Goal: Task Accomplishment & Management: Complete application form

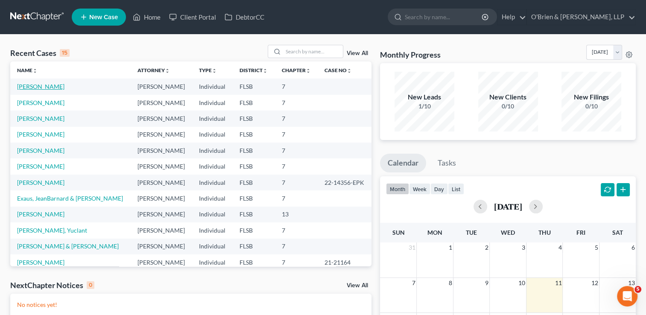
click at [26, 88] on link "[PERSON_NAME]" at bounding box center [40, 86] width 47 height 7
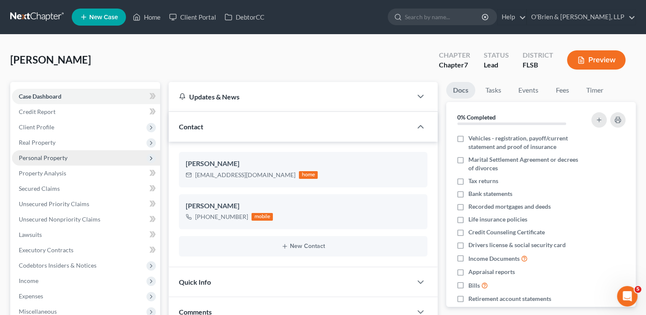
click at [46, 158] on span "Personal Property" at bounding box center [43, 157] width 49 height 7
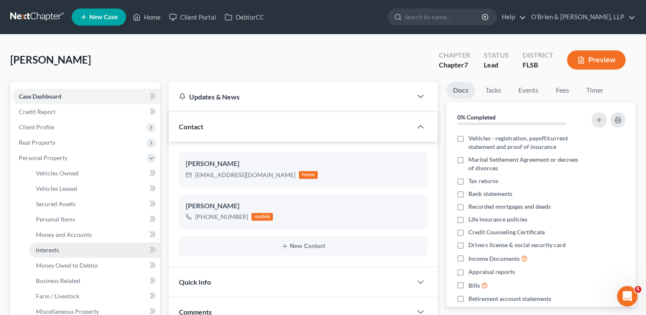
click at [66, 251] on link "Interests" at bounding box center [94, 249] width 131 height 15
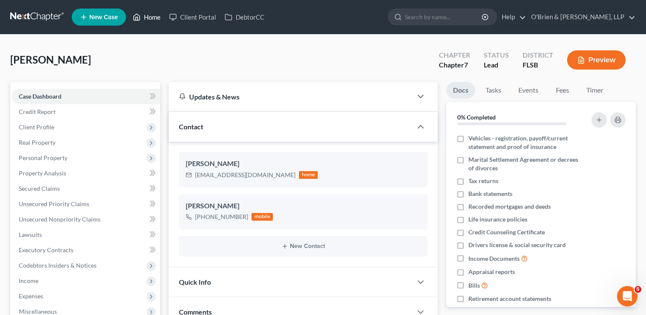
click at [144, 14] on link "Home" at bounding box center [147, 16] width 36 height 15
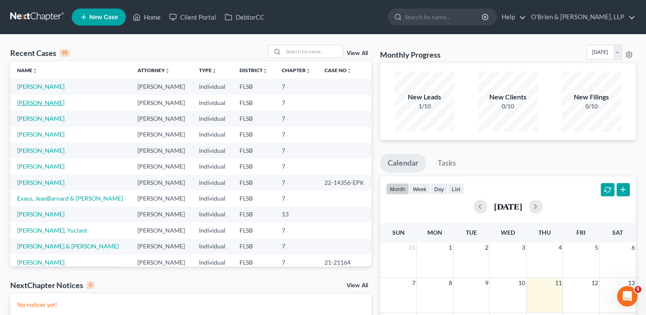
click at [44, 103] on link "[PERSON_NAME]" at bounding box center [40, 102] width 47 height 7
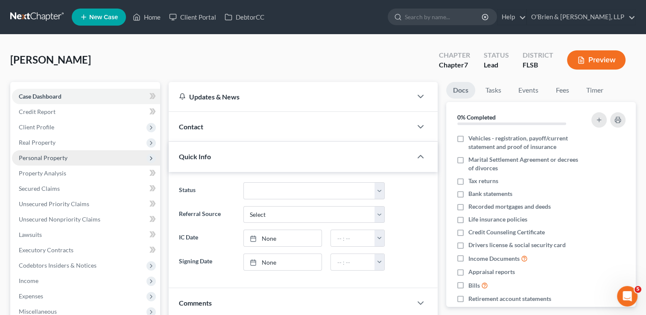
click at [64, 156] on span "Personal Property" at bounding box center [43, 157] width 49 height 7
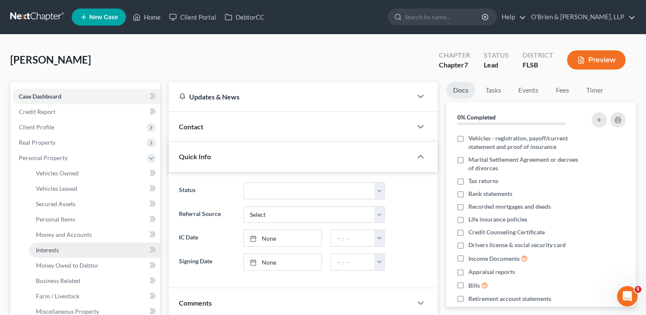
click at [84, 252] on link "Interests" at bounding box center [94, 249] width 131 height 15
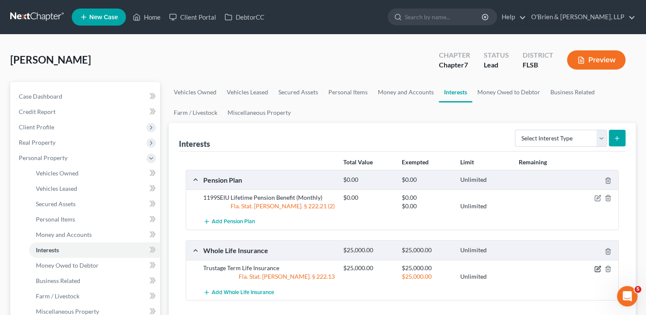
click at [596, 266] on icon "button" at bounding box center [597, 269] width 7 height 7
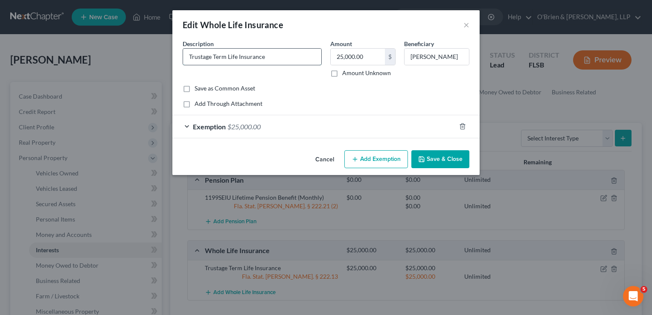
click at [270, 59] on input "Trustage Term Life Insurance" at bounding box center [252, 57] width 138 height 16
type input "T"
click at [269, 70] on div "Description *" at bounding box center [252, 58] width 148 height 38
click at [243, 59] on input "text" at bounding box center [252, 57] width 138 height 16
type input "CMFG Life Insurance"
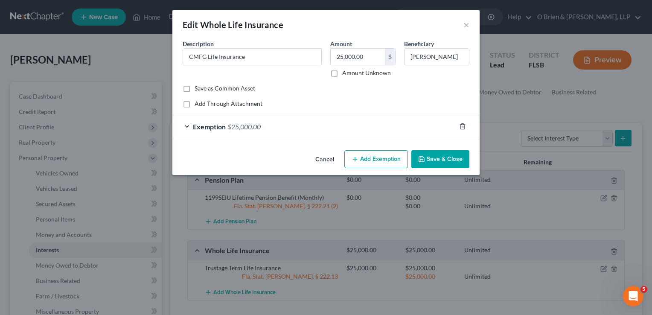
click at [375, 158] on button "Add Exemption" at bounding box center [377, 159] width 64 height 18
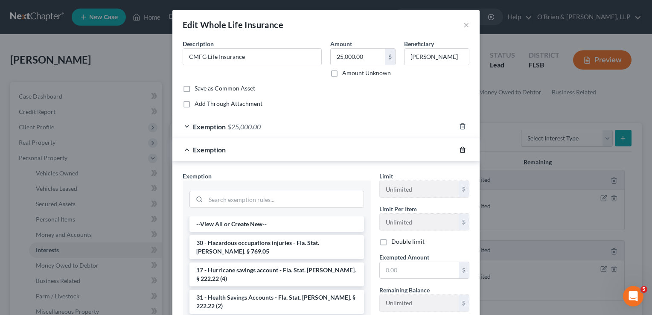
click at [461, 149] on icon "button" at bounding box center [462, 149] width 7 height 7
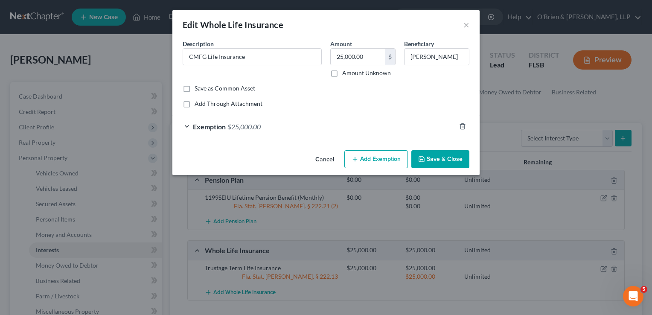
click at [190, 123] on div "Exemption $25,000.00" at bounding box center [313, 126] width 283 height 23
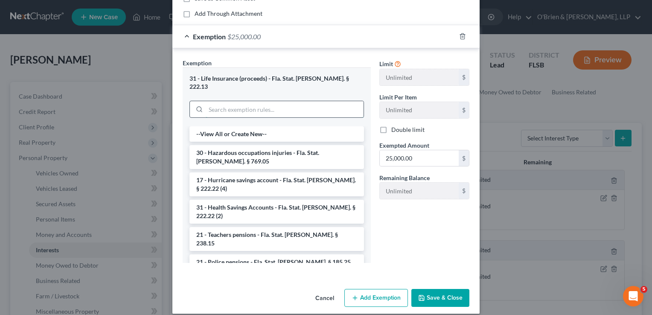
click at [296, 101] on input "search" at bounding box center [285, 109] width 158 height 16
click at [319, 126] on li "--View All or Create New--" at bounding box center [277, 133] width 175 height 15
select select "10"
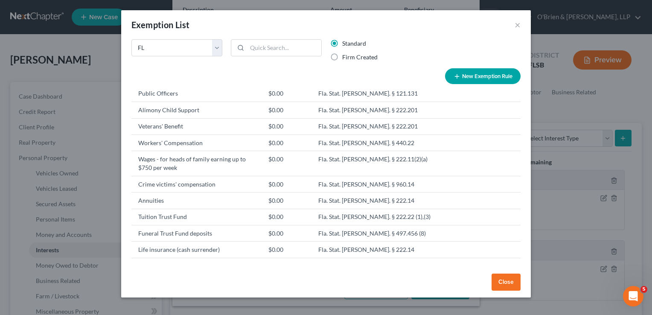
scroll to position [204, 0]
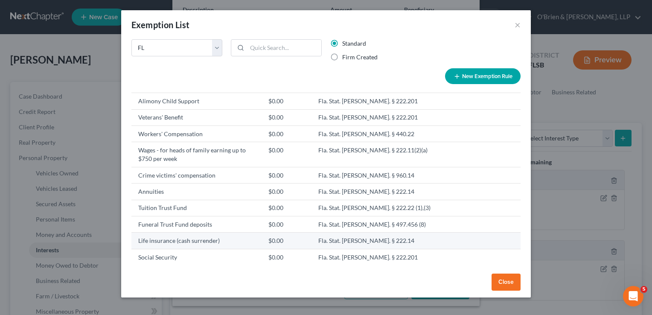
click at [369, 242] on td "Fla. Stat. [PERSON_NAME]. § 222.14" at bounding box center [385, 241] width 147 height 16
click at [238, 235] on td "Life insurance (cash surrender)" at bounding box center [196, 241] width 130 height 16
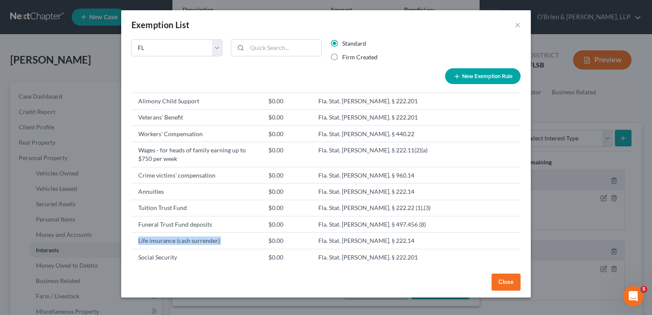
click at [512, 282] on button "Close" at bounding box center [506, 282] width 29 height 17
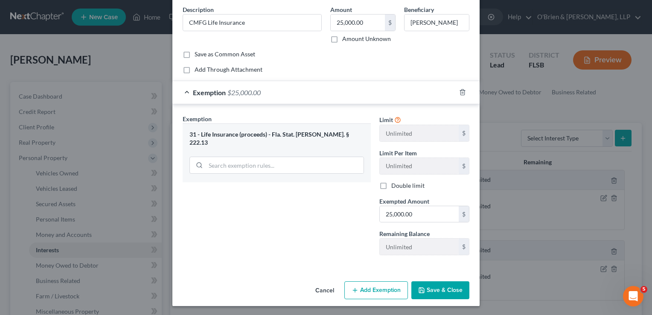
click at [302, 98] on div "Exemption $25,000.00" at bounding box center [313, 92] width 283 height 23
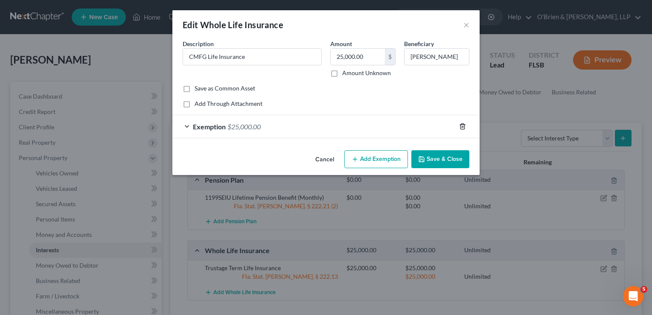
click at [466, 125] on icon "button" at bounding box center [462, 126] width 7 height 7
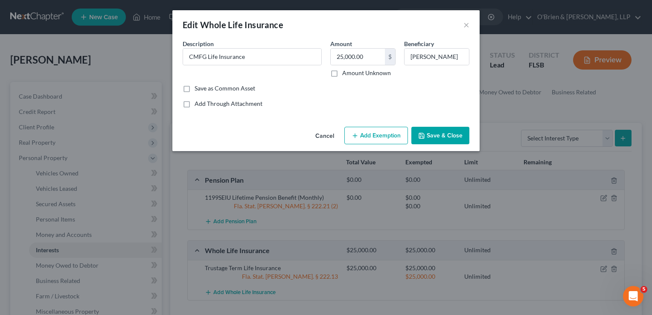
click at [391, 137] on button "Add Exemption" at bounding box center [377, 136] width 64 height 18
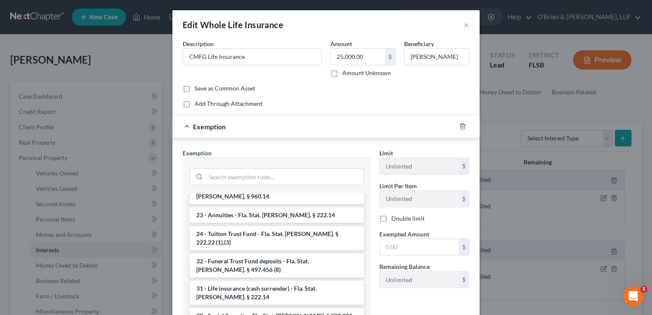
scroll to position [395, 0]
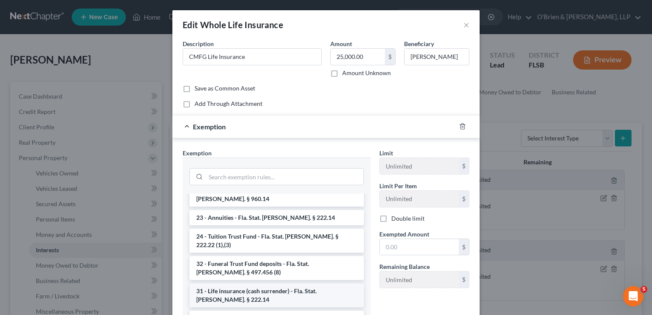
click at [319, 283] on li "31 - Life insurance (cash surrender) - Fla. Stat. [PERSON_NAME]. § 222.14" at bounding box center [277, 295] width 175 height 24
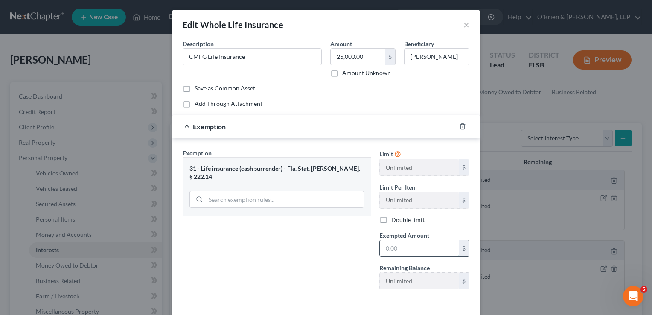
click at [423, 242] on input "text" at bounding box center [419, 248] width 79 height 16
click at [315, 251] on div "Exemption Set must be selected for CA. Exemption * 31 - Life insurance (cash su…" at bounding box center [276, 223] width 197 height 148
click at [397, 246] on input "text" at bounding box center [419, 248] width 79 height 16
type input "25,000"
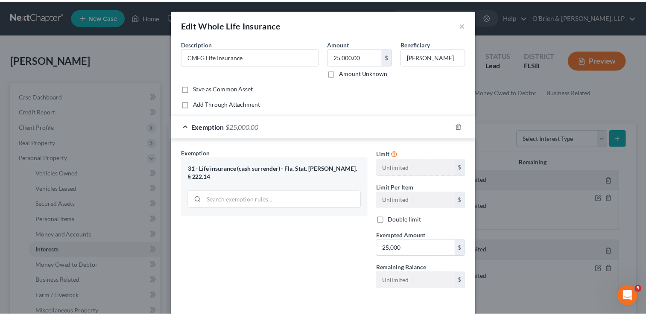
scroll to position [34, 0]
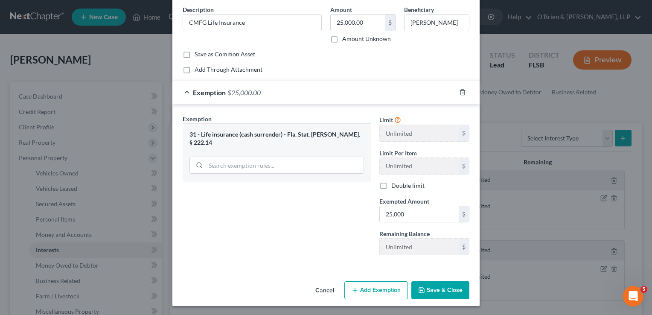
click at [424, 288] on button "Save & Close" at bounding box center [441, 290] width 58 height 18
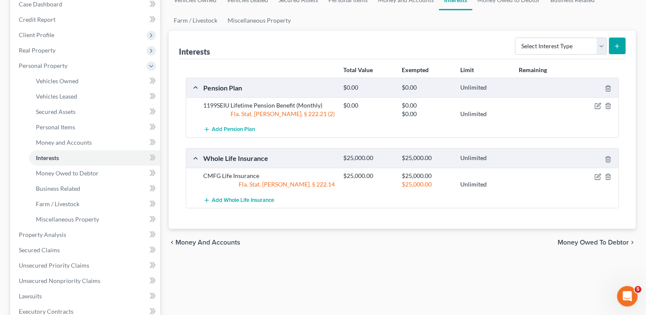
scroll to position [0, 0]
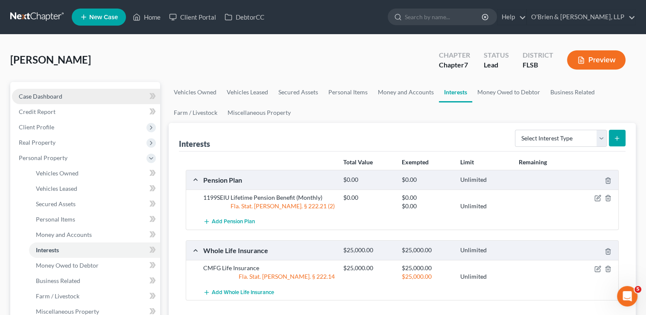
click at [55, 96] on span "Case Dashboard" at bounding box center [41, 96] width 44 height 7
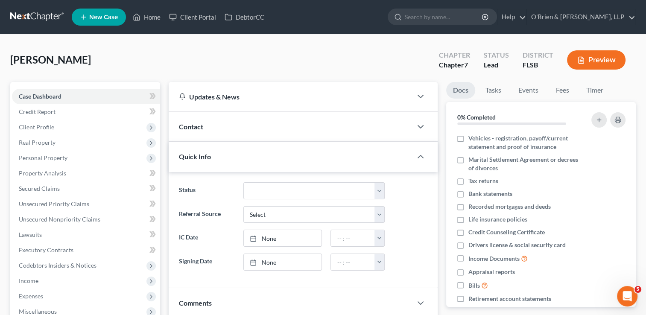
scroll to position [243, 0]
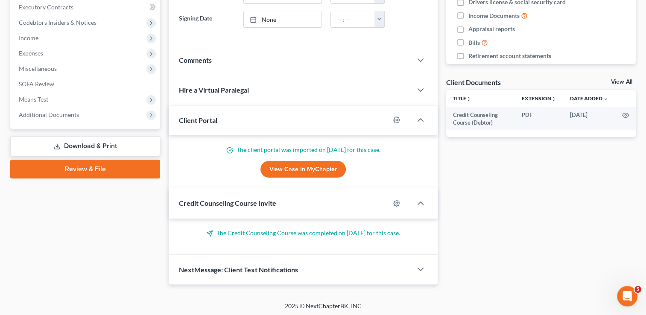
click at [116, 151] on link "Download & Print" at bounding box center [85, 146] width 150 height 20
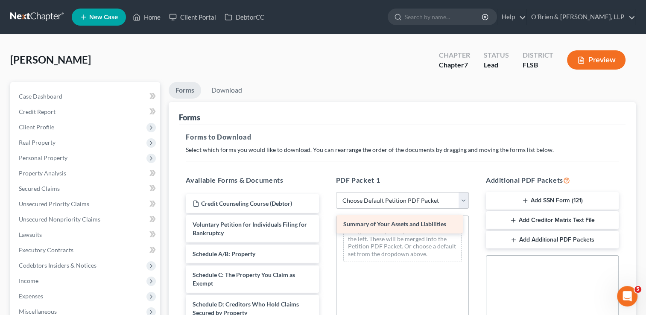
drag, startPoint x: 272, startPoint y: 251, endPoint x: 424, endPoint y: 222, distance: 153.9
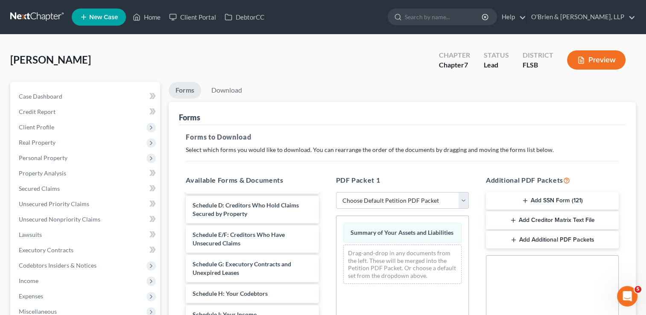
scroll to position [23, 0]
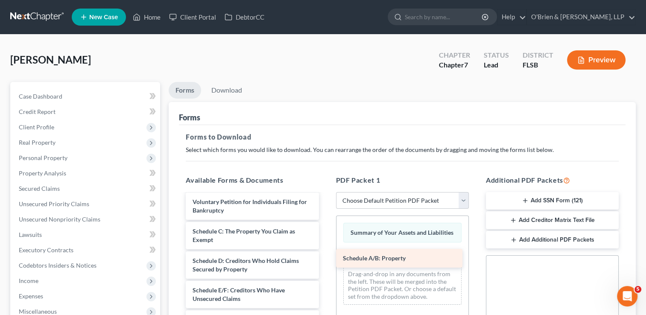
drag, startPoint x: 259, startPoint y: 238, endPoint x: 409, endPoint y: 266, distance: 153.2
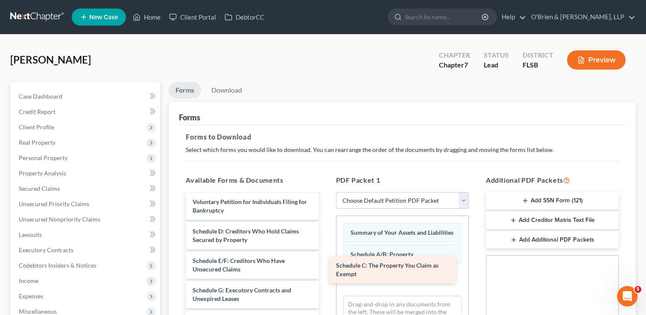
drag, startPoint x: 260, startPoint y: 237, endPoint x: 403, endPoint y: 272, distance: 147.7
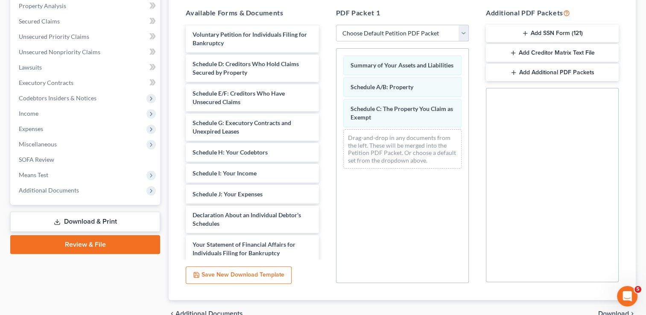
scroll to position [174, 0]
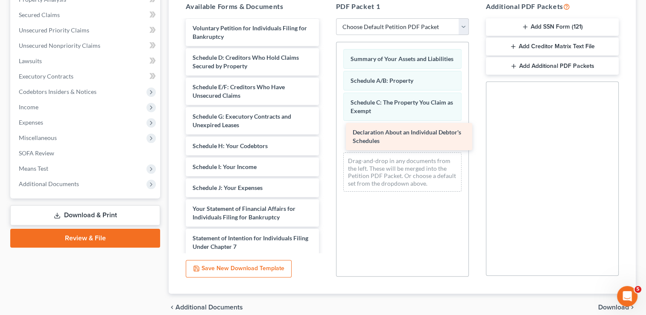
drag, startPoint x: 262, startPoint y: 206, endPoint x: 422, endPoint y: 131, distance: 177.0
click at [325, 131] on div "Declaration About an Individual Debtor's Schedules Credit Counseling Course (De…" at bounding box center [252, 188] width 146 height 380
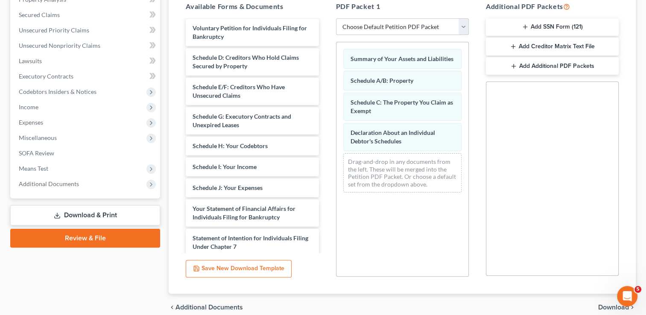
click at [463, 23] on select "Choose Default Petition PDF Packet Complete Bankruptcy Petition (all forms and …" at bounding box center [402, 26] width 133 height 17
select select "2"
click at [336, 18] on select "Choose Default Petition PDF Packet Complete Bankruptcy Petition (all forms and …" at bounding box center [402, 26] width 133 height 17
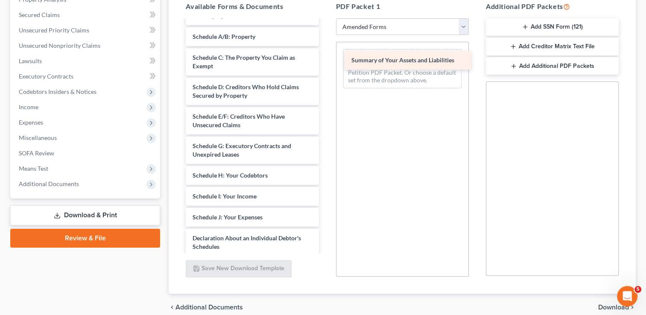
drag, startPoint x: 252, startPoint y: 33, endPoint x: 411, endPoint y: 58, distance: 160.7
click at [325, 58] on div "Summary of Your Assets and Liabilities Voluntary Petition for Individuals Filin…" at bounding box center [252, 217] width 146 height 439
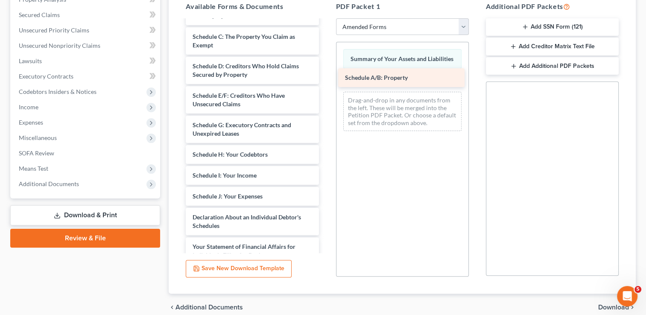
drag, startPoint x: 264, startPoint y: 34, endPoint x: 417, endPoint y: 76, distance: 158.1
click at [325, 76] on div "Schedule A/B: Property Voluntary Petition for Individuals Filing for Bankruptcy…" at bounding box center [252, 207] width 146 height 418
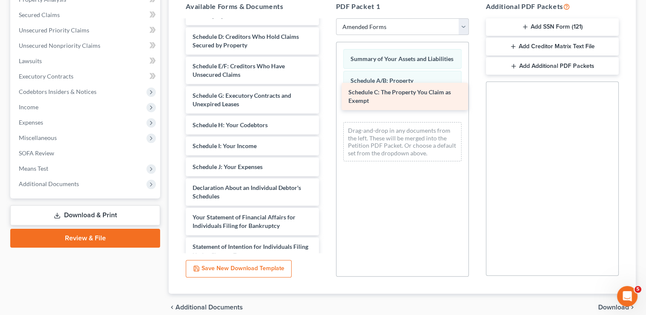
drag, startPoint x: 245, startPoint y: 44, endPoint x: 401, endPoint y: 100, distance: 165.7
click at [325, 100] on div "Schedule C: The Property You Claim as Exempt Voluntary Petition for Individuals…" at bounding box center [252, 192] width 146 height 389
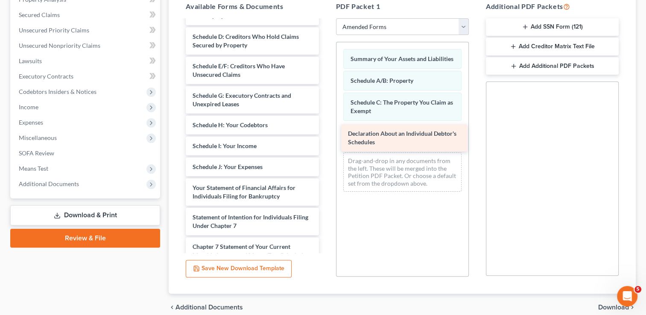
drag, startPoint x: 268, startPoint y: 189, endPoint x: 424, endPoint y: 135, distance: 164.4
click at [325, 135] on div "Declaration About an Individual Debtor's Schedules Voluntary Petition for Indiv…" at bounding box center [252, 177] width 146 height 359
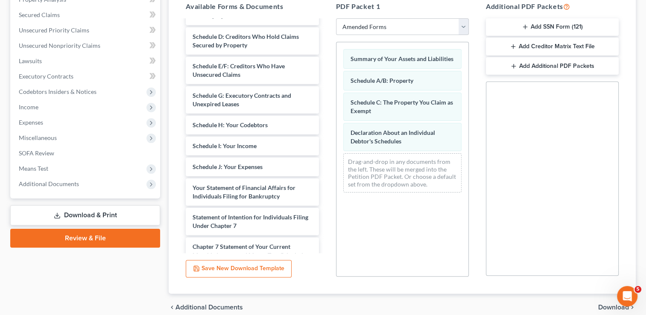
click at [613, 307] on span "Download" at bounding box center [613, 307] width 31 height 7
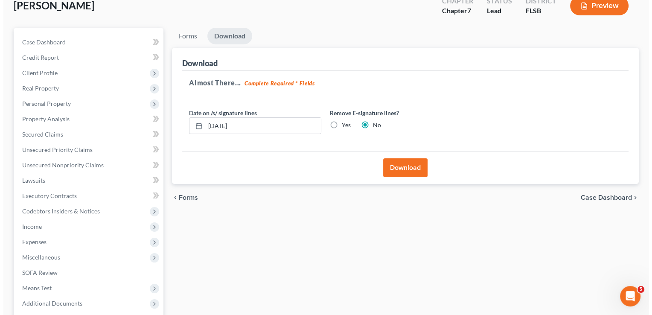
scroll to position [44, 0]
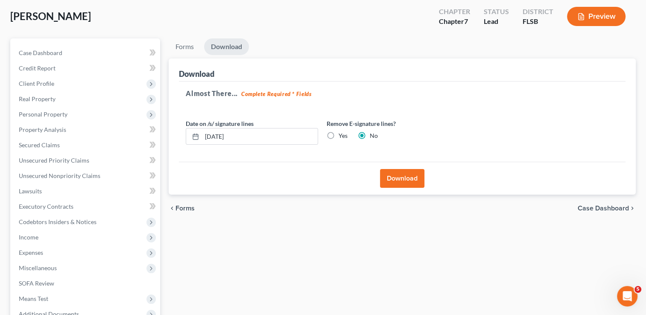
click at [402, 176] on button "Download" at bounding box center [402, 178] width 44 height 19
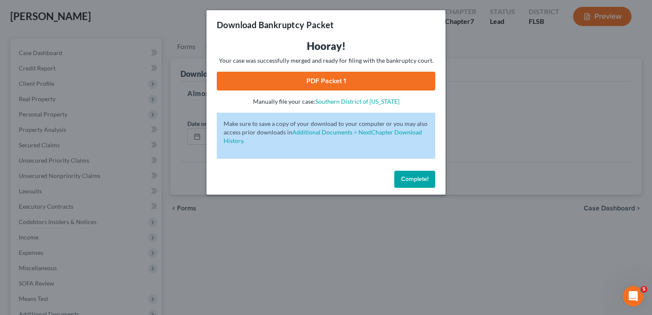
click at [338, 83] on link "PDF Packet 1" at bounding box center [326, 81] width 219 height 19
